Goal: Task Accomplishment & Management: Manage account settings

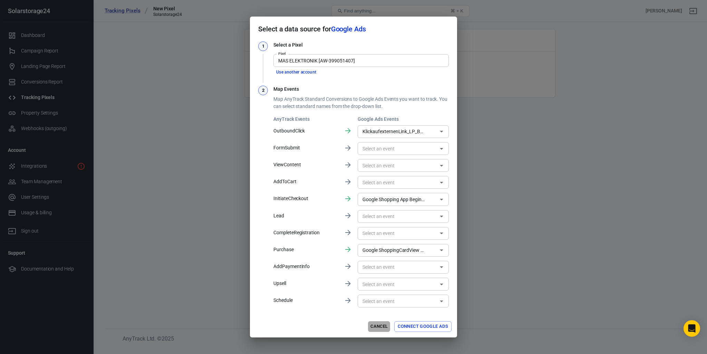
click at [376, 329] on button "Cancel" at bounding box center [379, 326] width 22 height 11
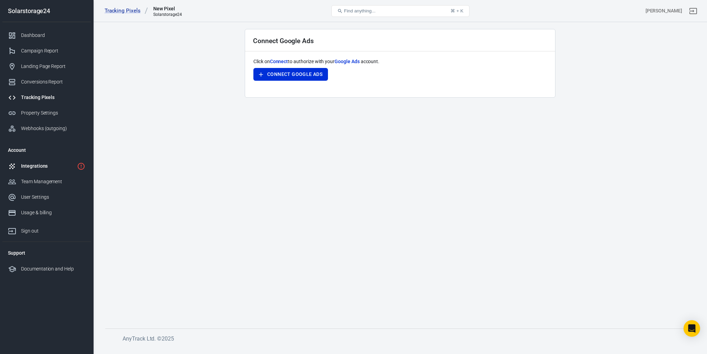
click at [47, 167] on div "Integrations" at bounding box center [47, 166] width 53 height 7
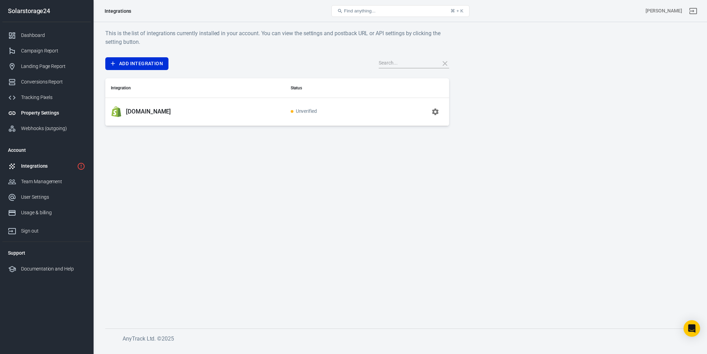
click at [42, 112] on div "Property Settings" at bounding box center [53, 112] width 64 height 7
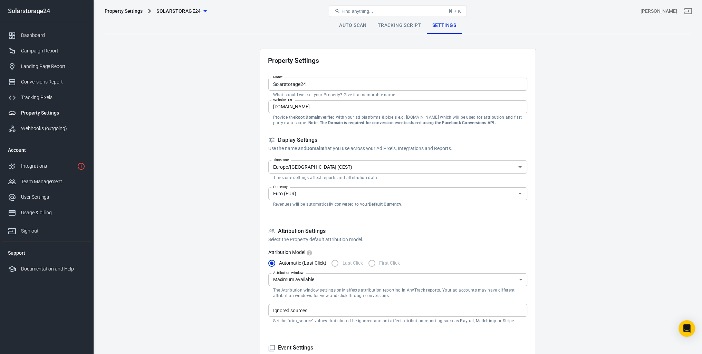
click at [137, 11] on div "Property Settings" at bounding box center [124, 11] width 38 height 7
click at [198, 11] on span "Solarstorage24" at bounding box center [178, 11] width 45 height 9
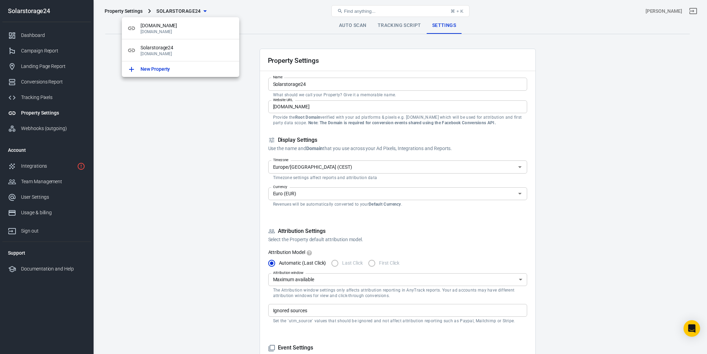
click at [617, 109] on div at bounding box center [353, 177] width 707 height 354
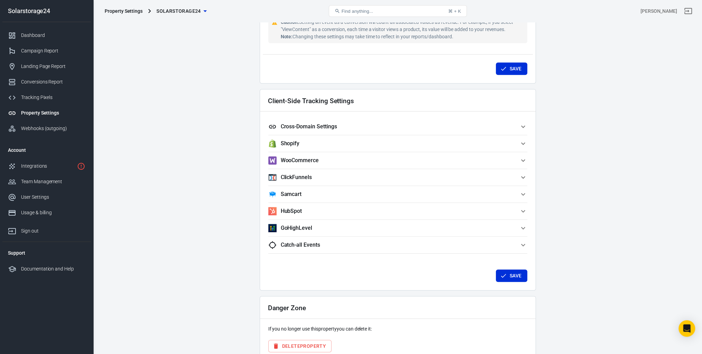
scroll to position [571, 0]
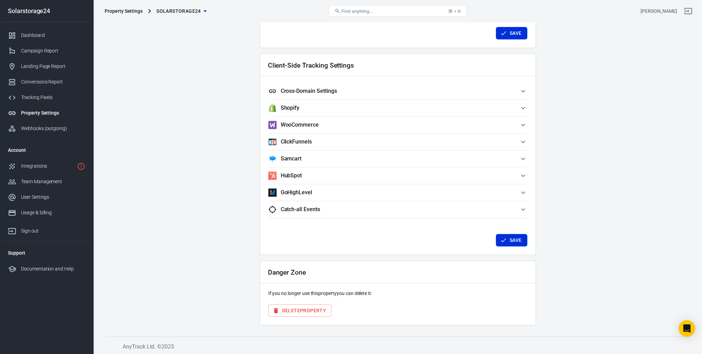
click at [319, 88] on h5 "Cross-Domain Settings" at bounding box center [309, 91] width 56 height 7
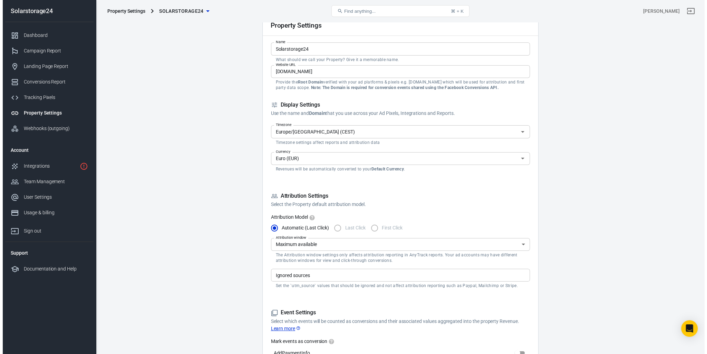
scroll to position [0, 0]
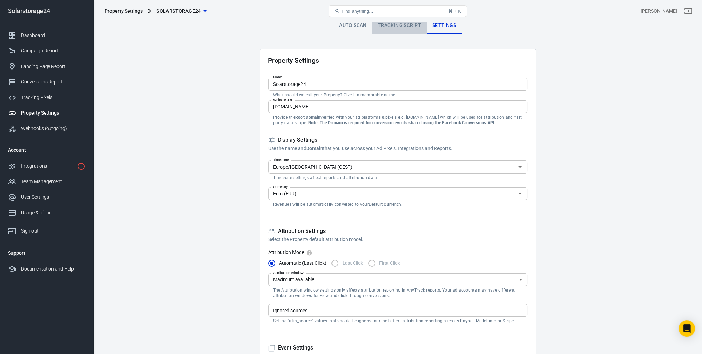
click at [402, 29] on link "Tracking Script" at bounding box center [399, 25] width 55 height 17
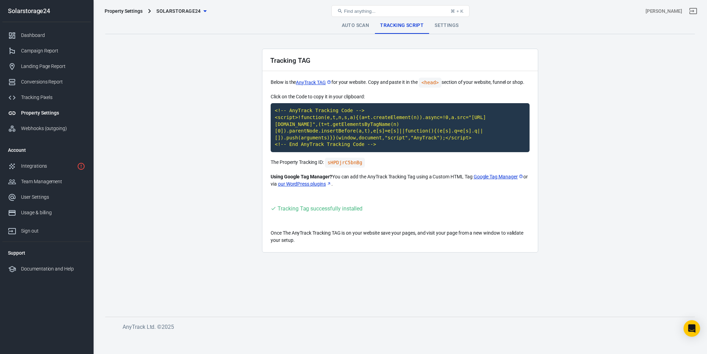
click at [493, 178] on link "Google Tag Manager" at bounding box center [499, 176] width 50 height 7
click at [318, 183] on link "our WordPress plugins" at bounding box center [305, 184] width 54 height 7
